Goal: Contribute content: Contribute content

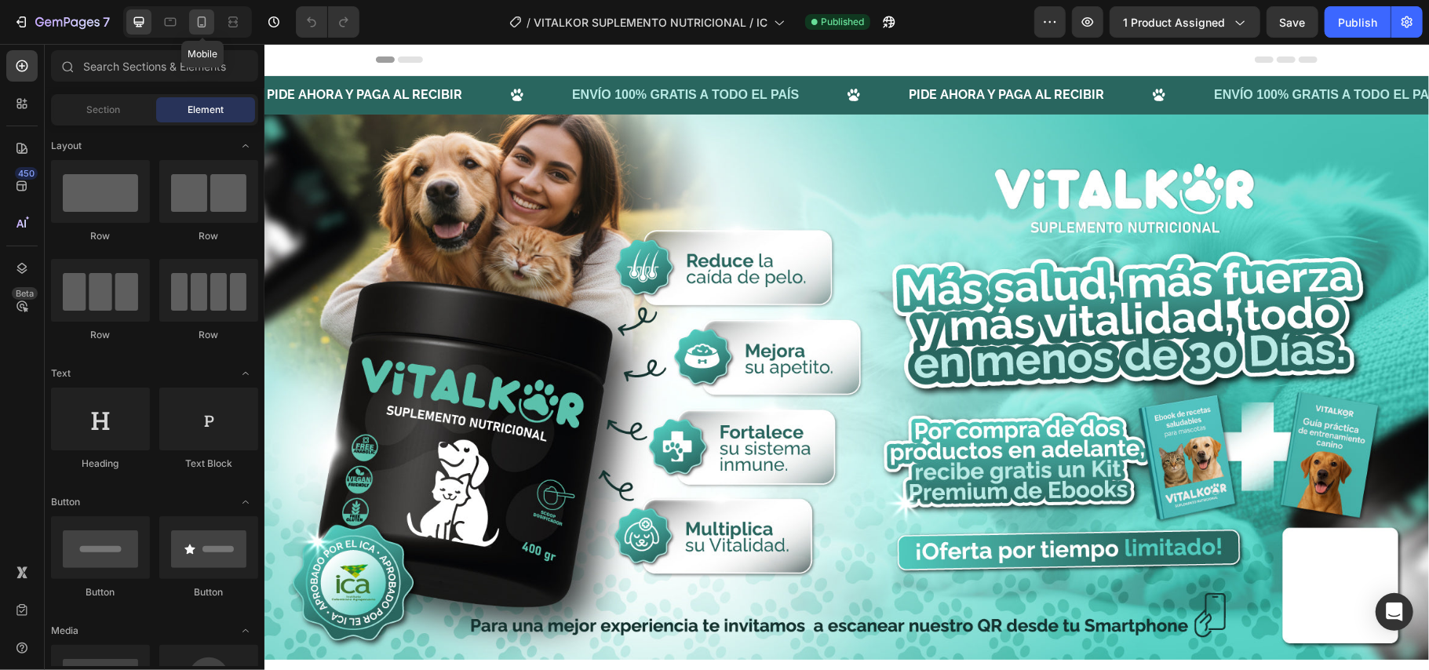
click at [198, 11] on div at bounding box center [201, 21] width 25 height 25
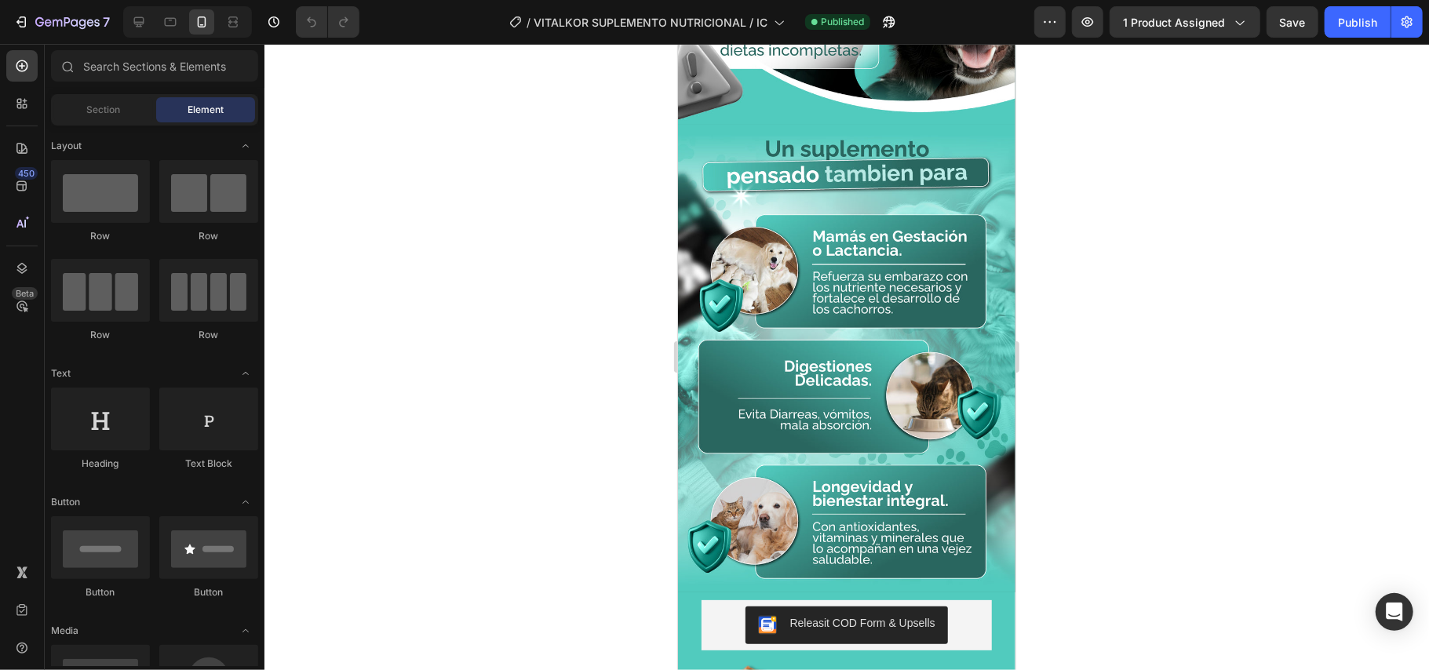
scroll to position [6383, 0]
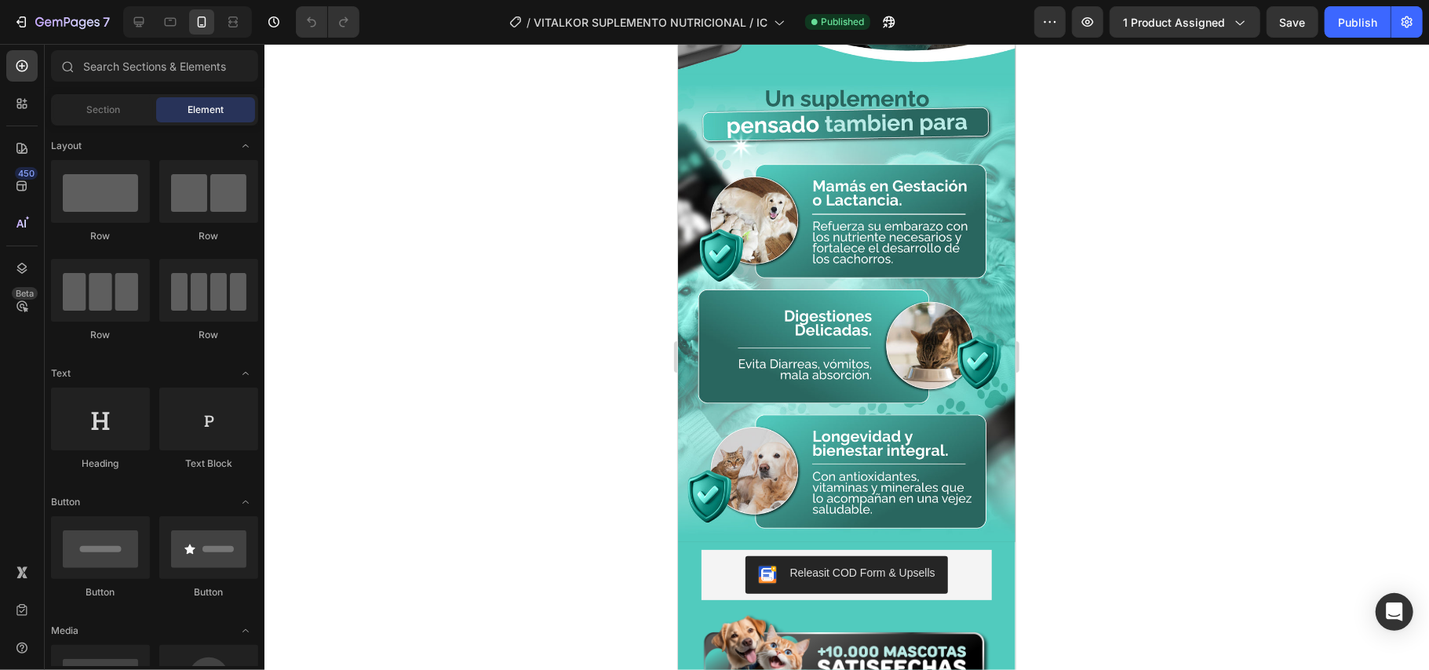
click at [860, 293] on img at bounding box center [845, 308] width 337 height 468
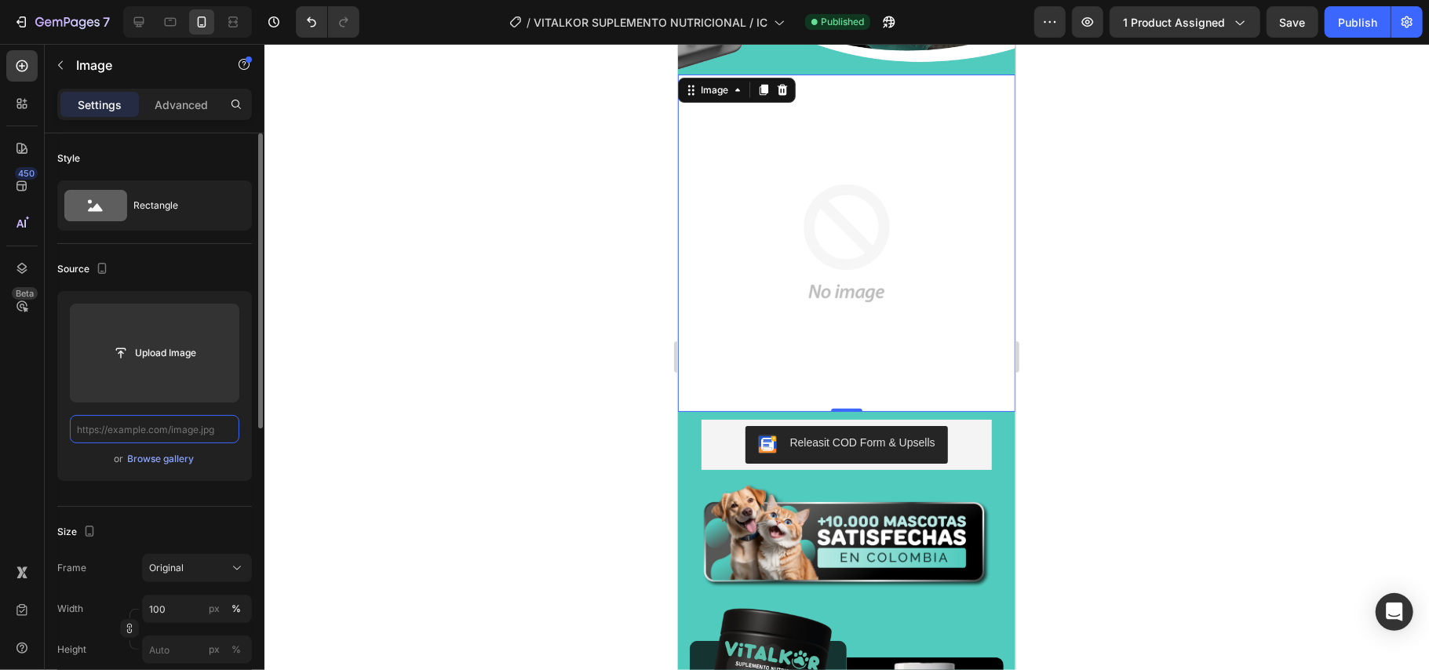
scroll to position [0, 0]
paste input "[URL][DOMAIN_NAME]"
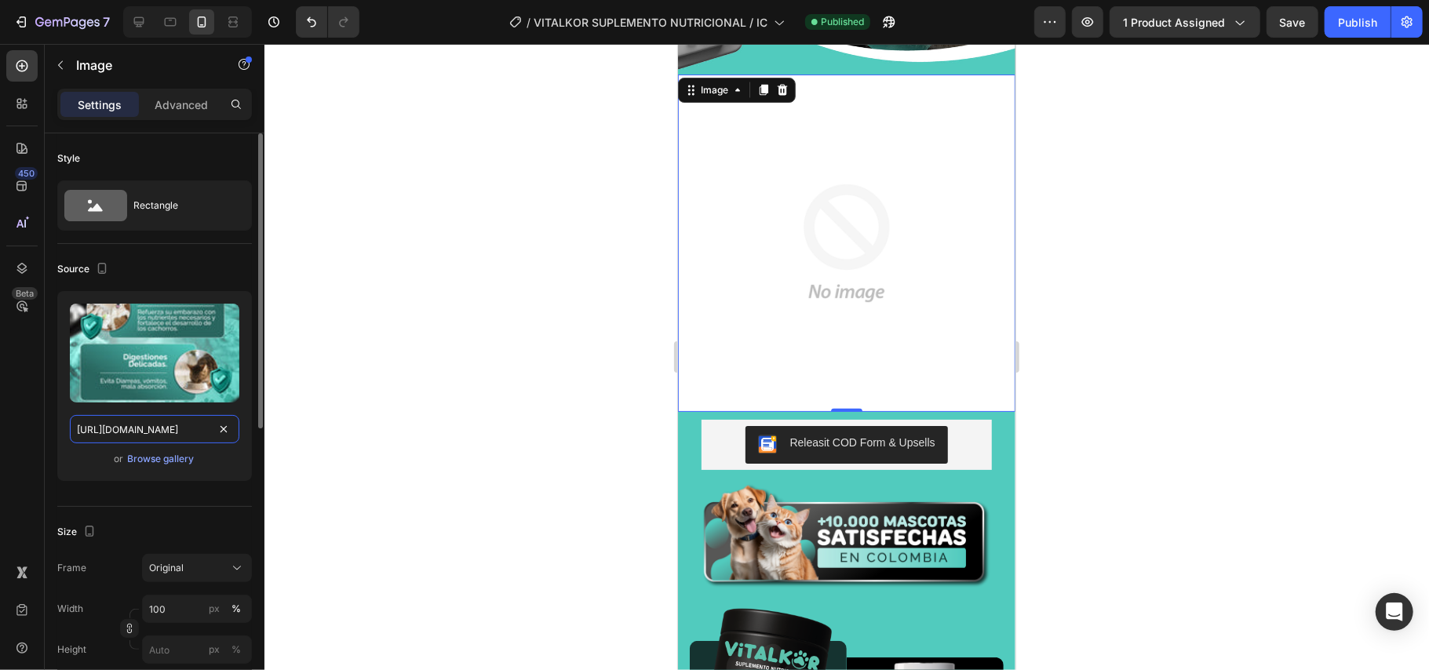
scroll to position [0, 279]
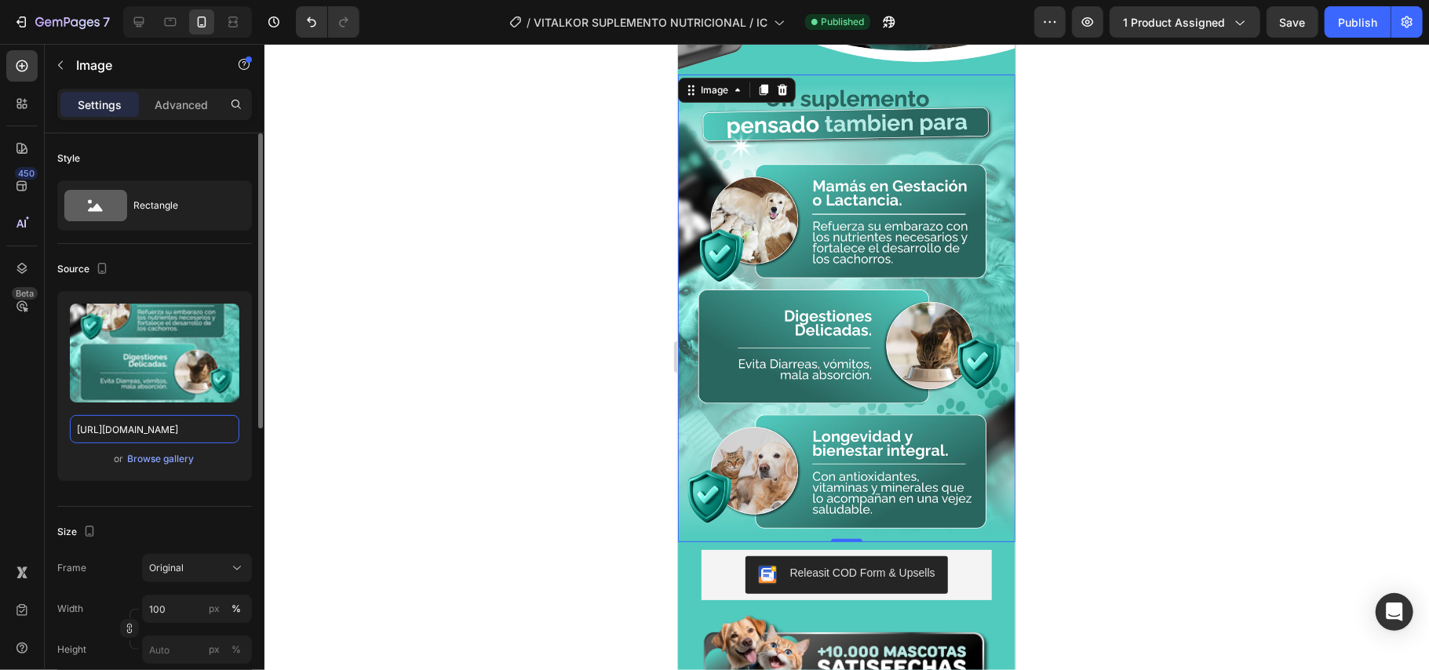
type input "[URL][DOMAIN_NAME]"
click at [1088, 387] on div at bounding box center [846, 357] width 1165 height 626
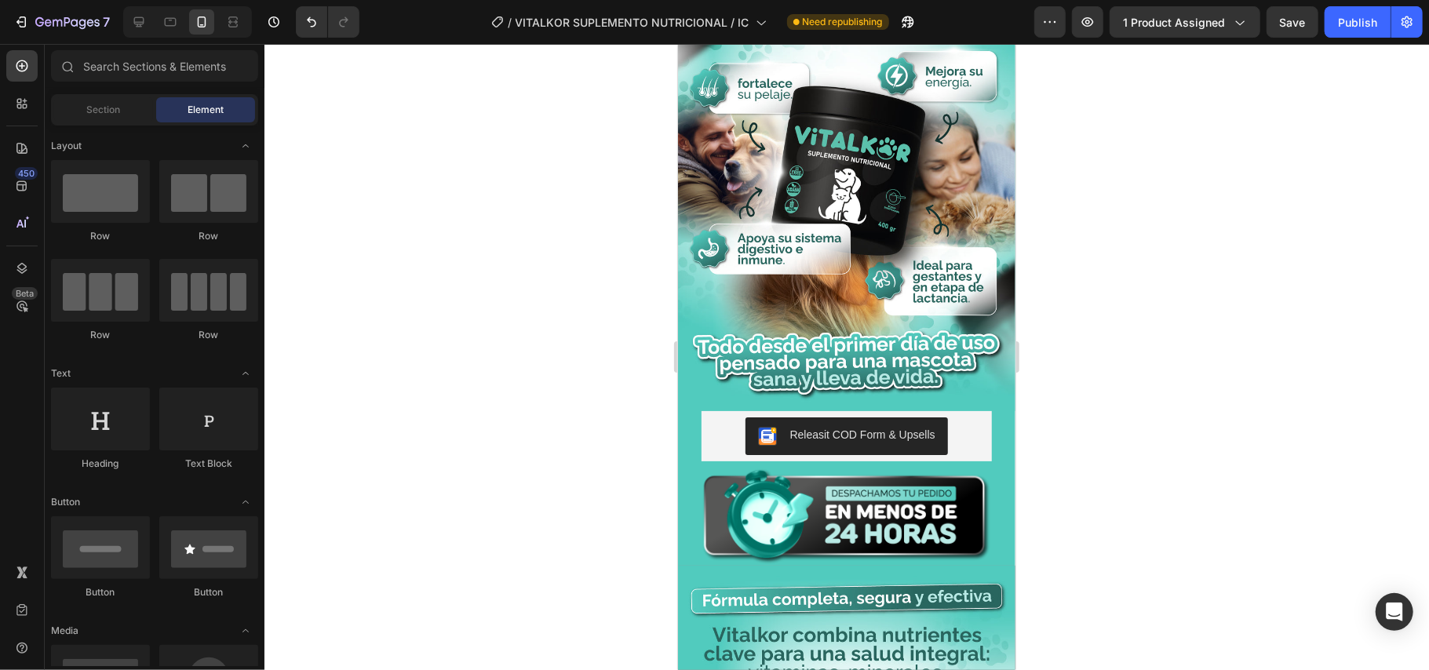
scroll to position [3453, 0]
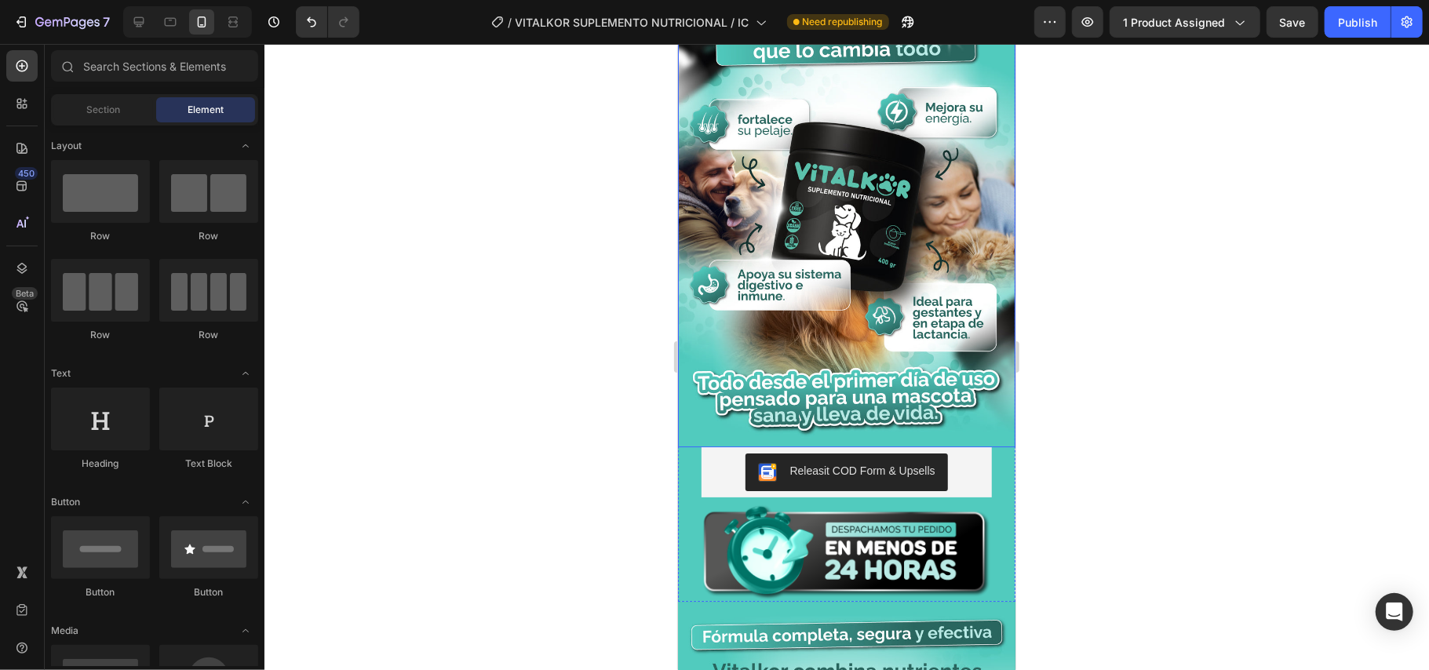
click at [902, 384] on img at bounding box center [845, 182] width 337 height 529
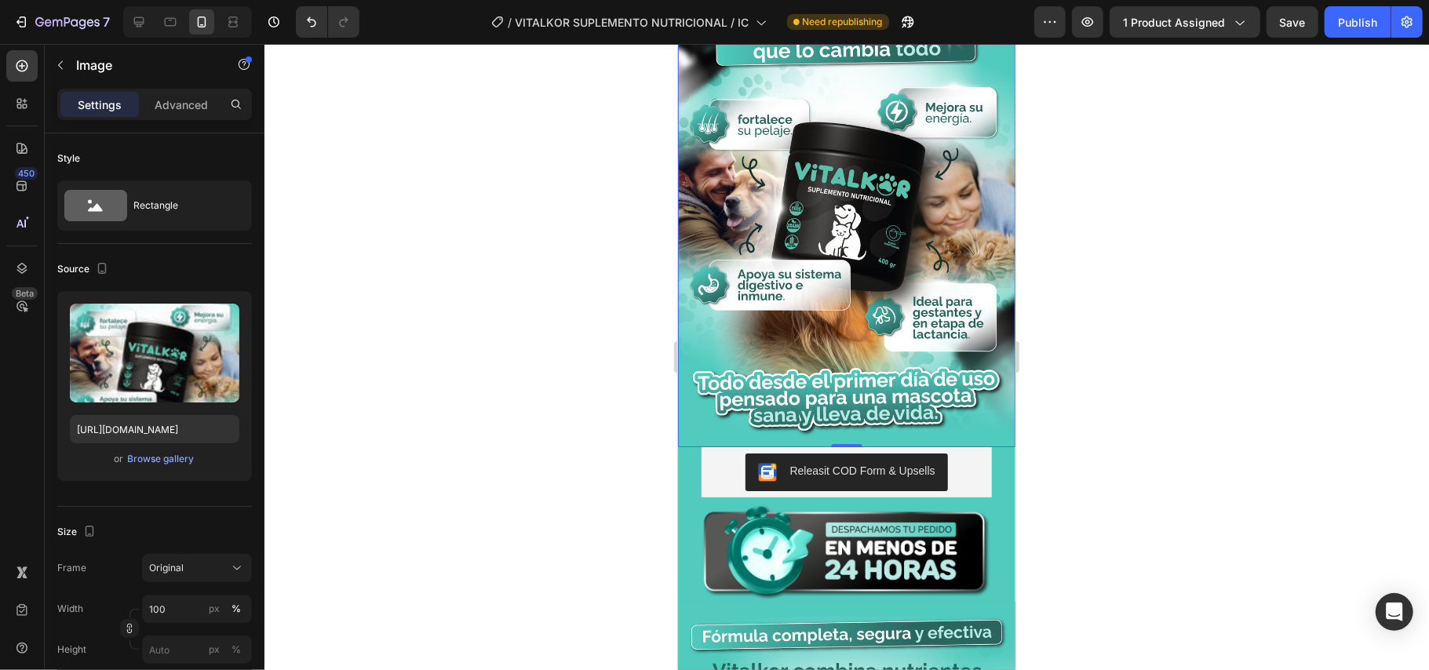
click at [911, 217] on img at bounding box center [845, 182] width 337 height 529
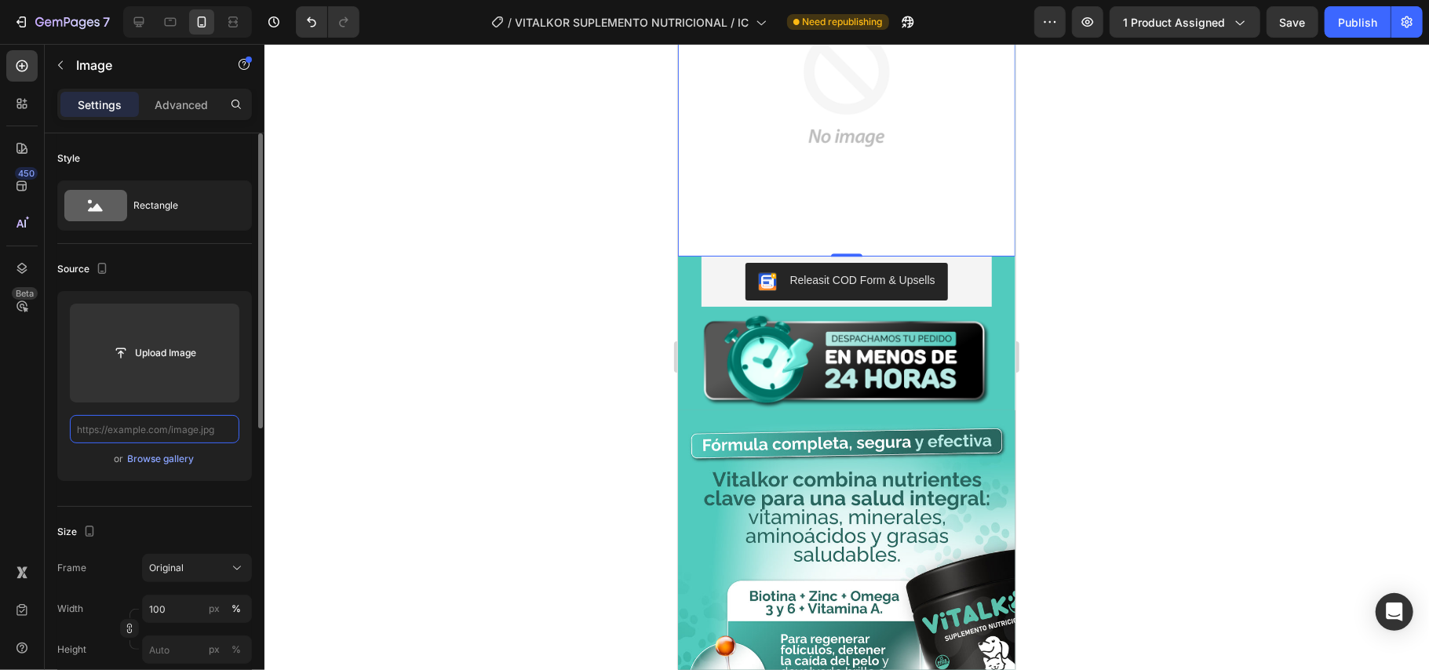
scroll to position [0, 0]
paste input "[URL][DOMAIN_NAME]"
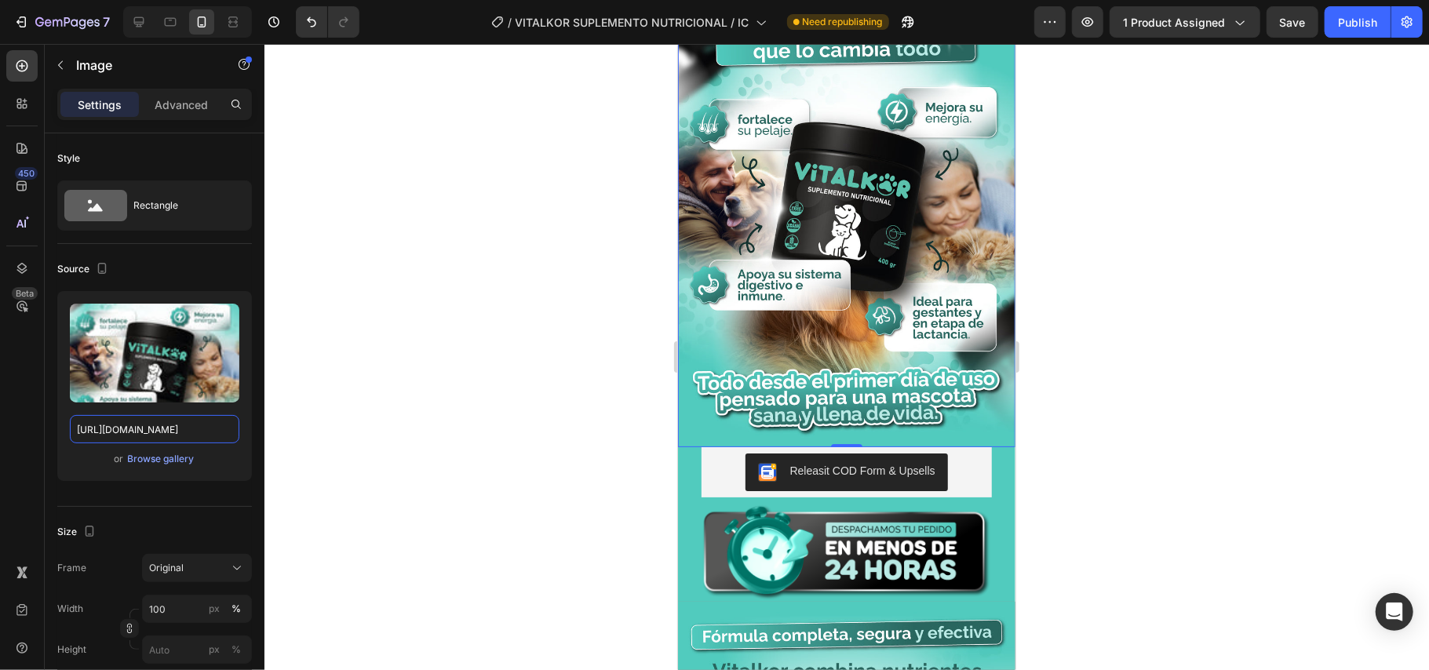
type input "[URL][DOMAIN_NAME]"
click at [1176, 359] on div at bounding box center [846, 357] width 1165 height 626
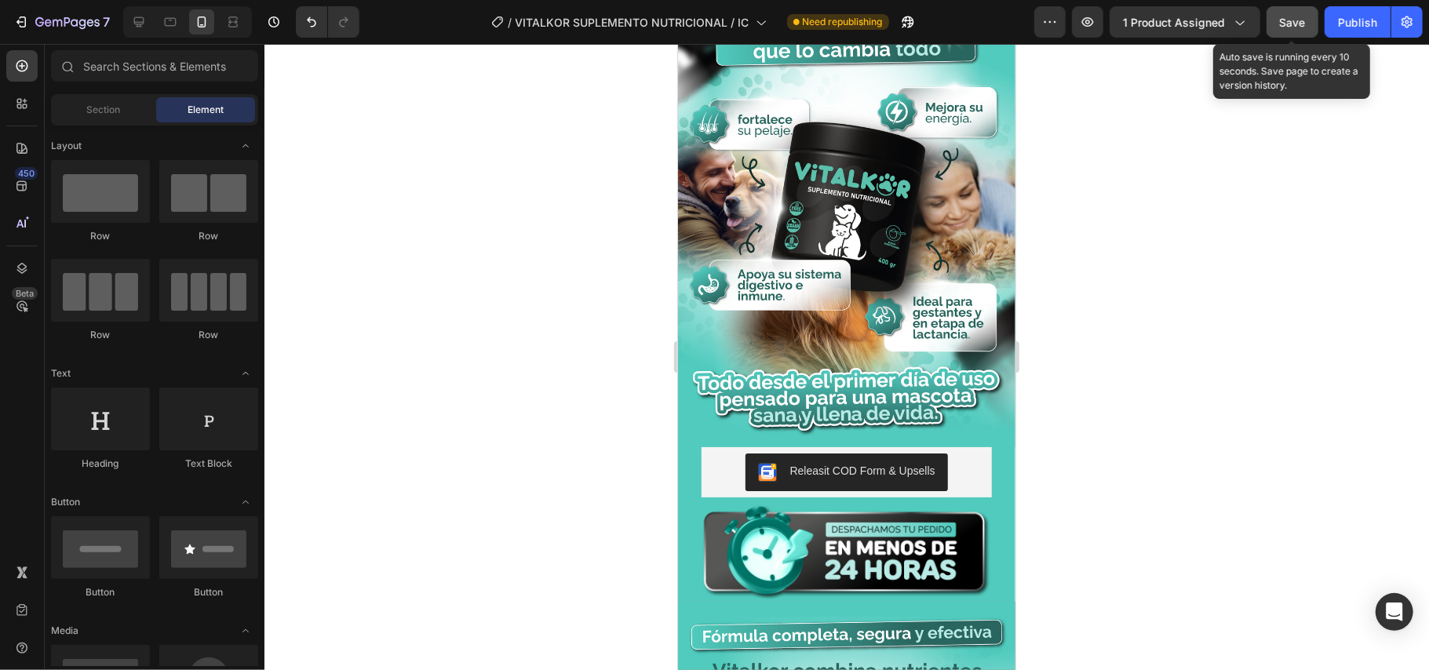
click at [1292, 22] on span "Save" at bounding box center [1293, 22] width 26 height 13
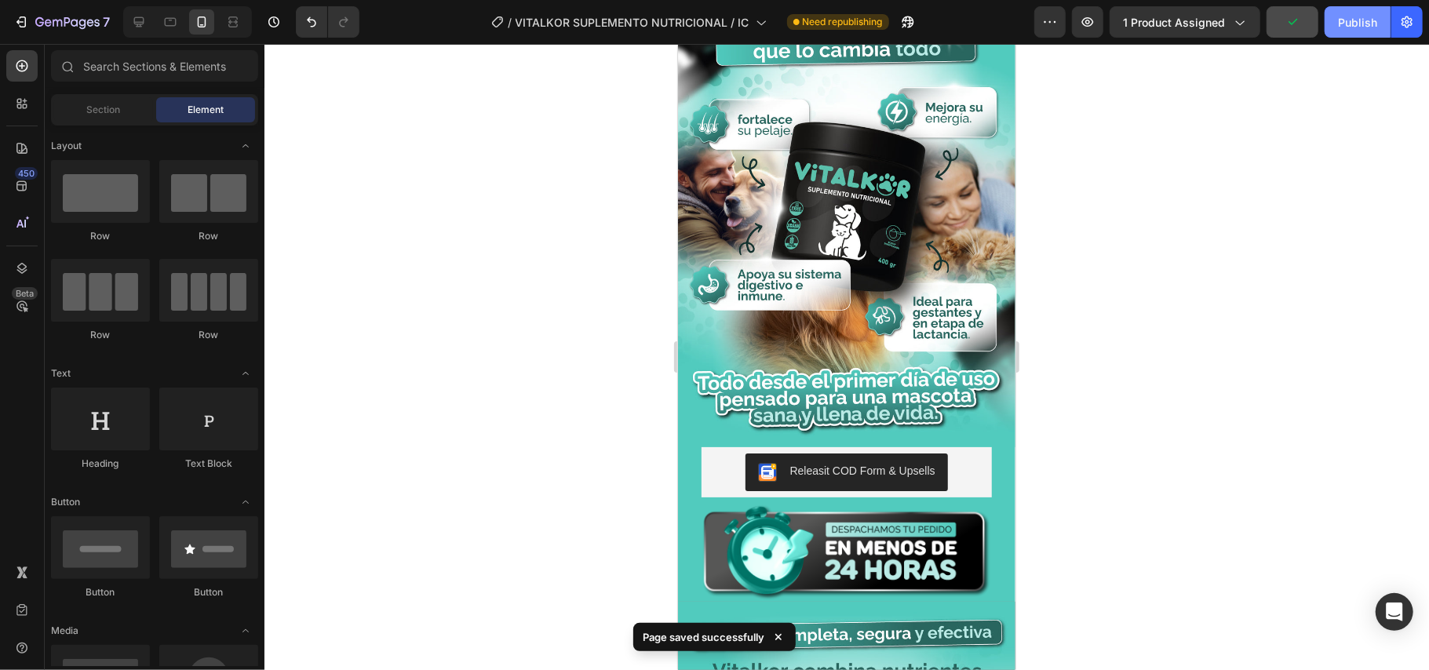
click at [1335, 23] on button "Publish" at bounding box center [1358, 21] width 66 height 31
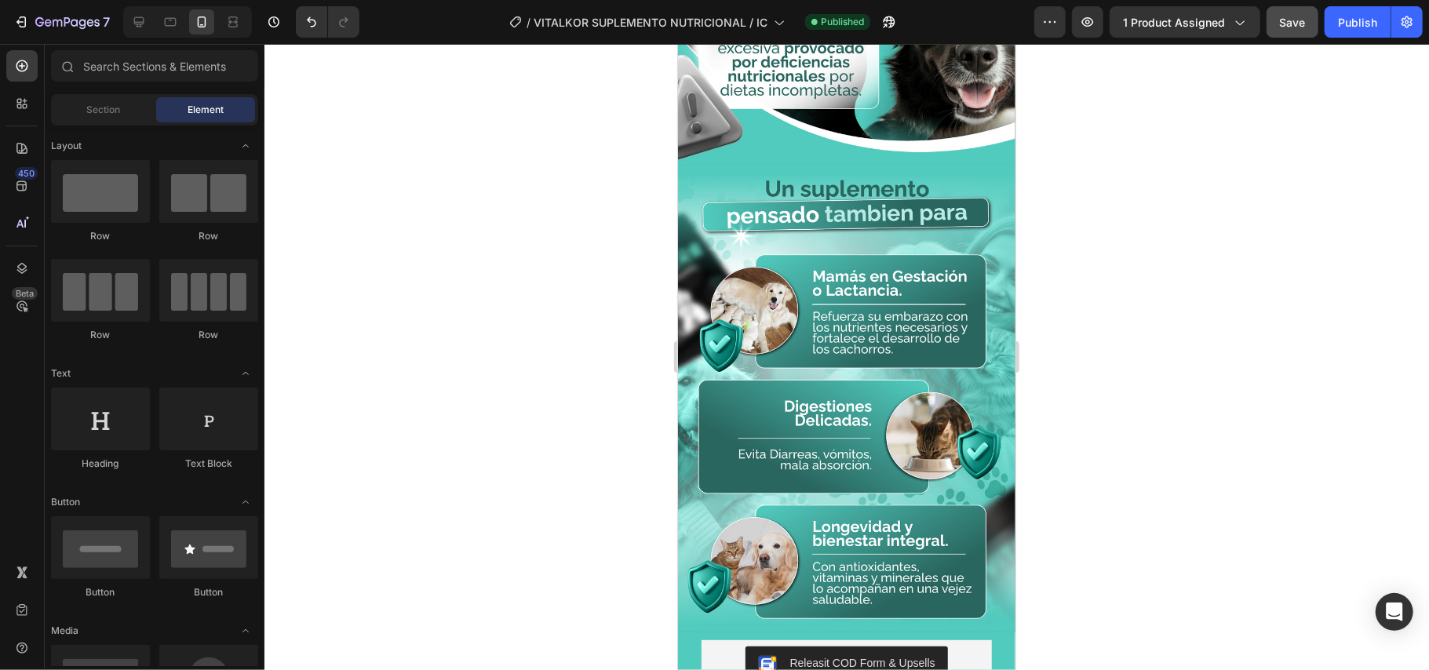
scroll to position [6069, 0]
